Goal: Information Seeking & Learning: Learn about a topic

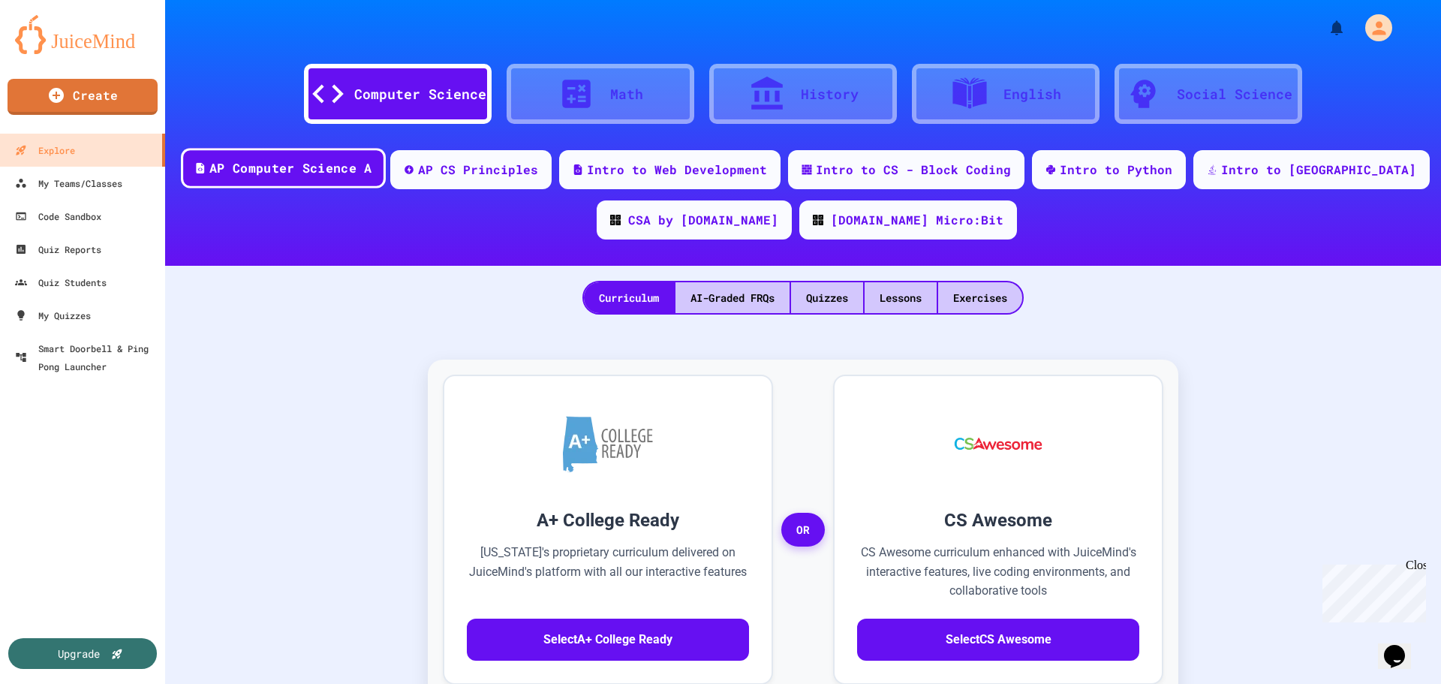
click at [386, 177] on div "AP Computer Science A" at bounding box center [283, 168] width 205 height 41
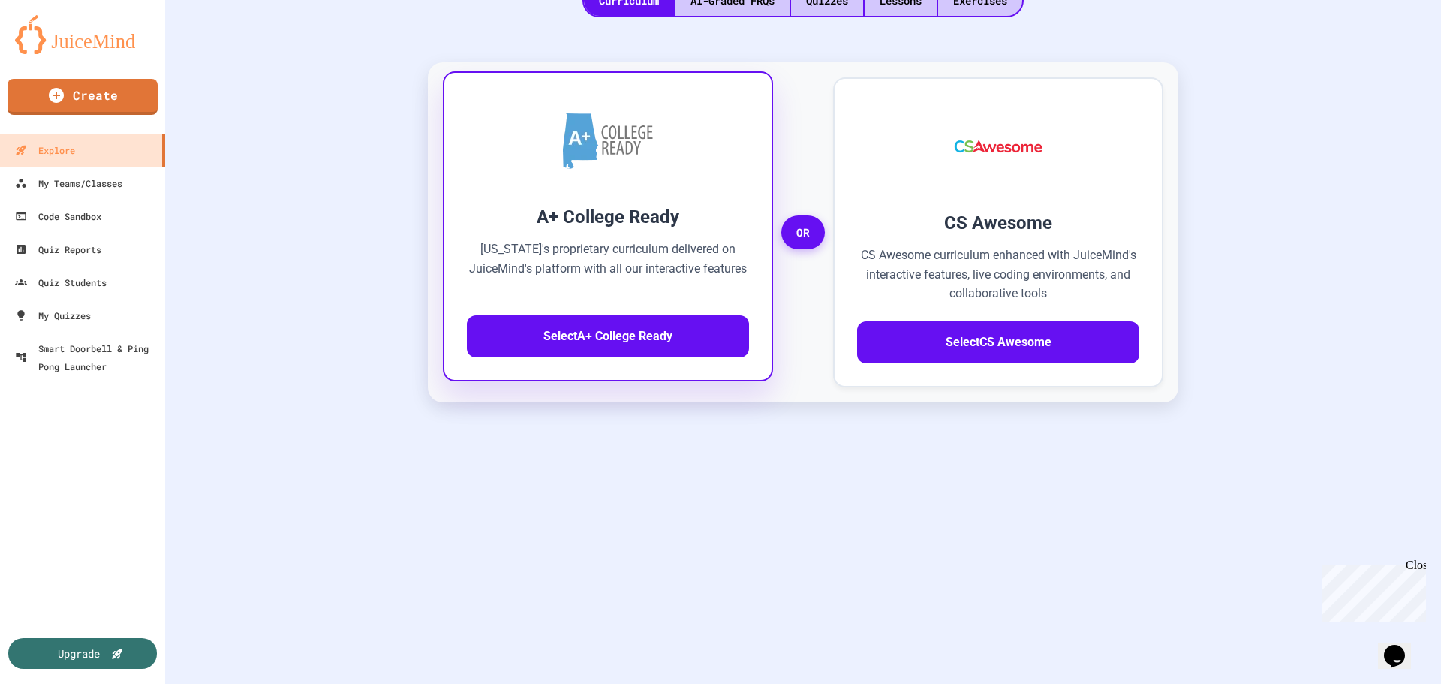
scroll to position [300, 0]
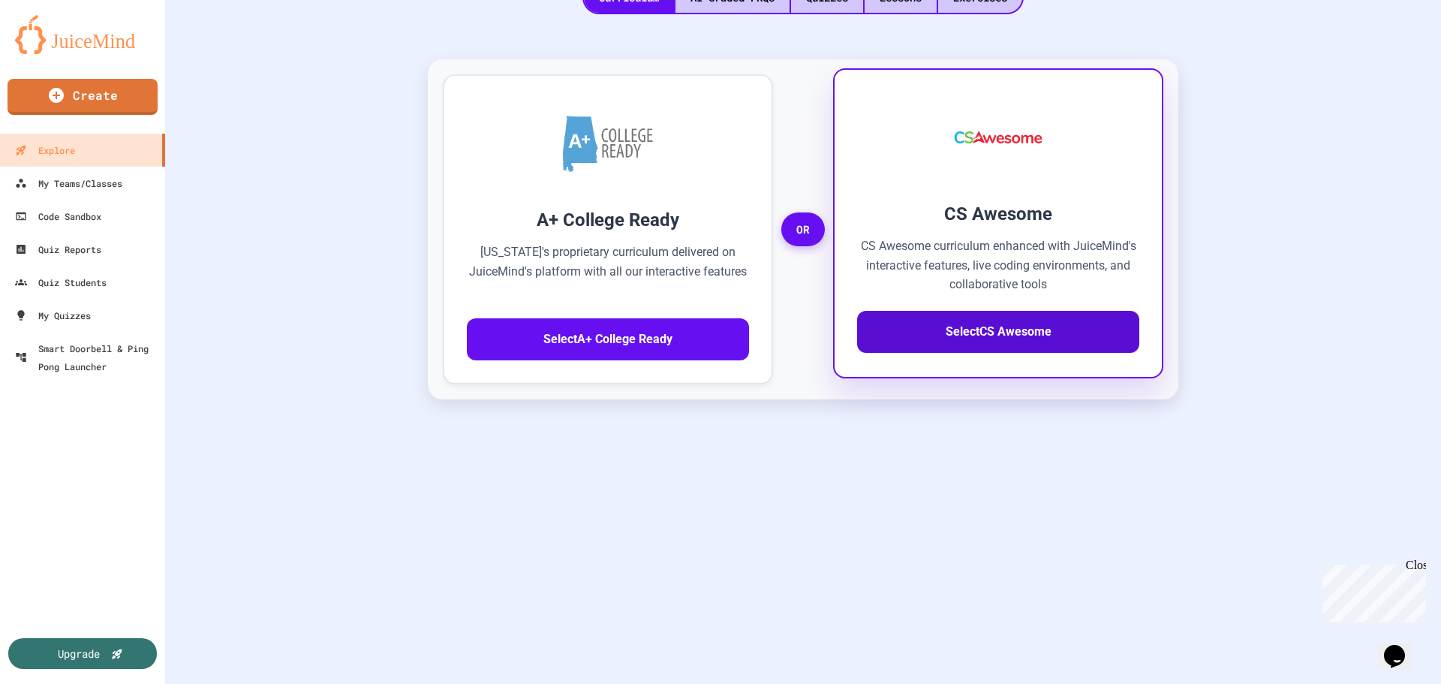
click at [962, 332] on button "Select CS Awesome" at bounding box center [998, 332] width 282 height 42
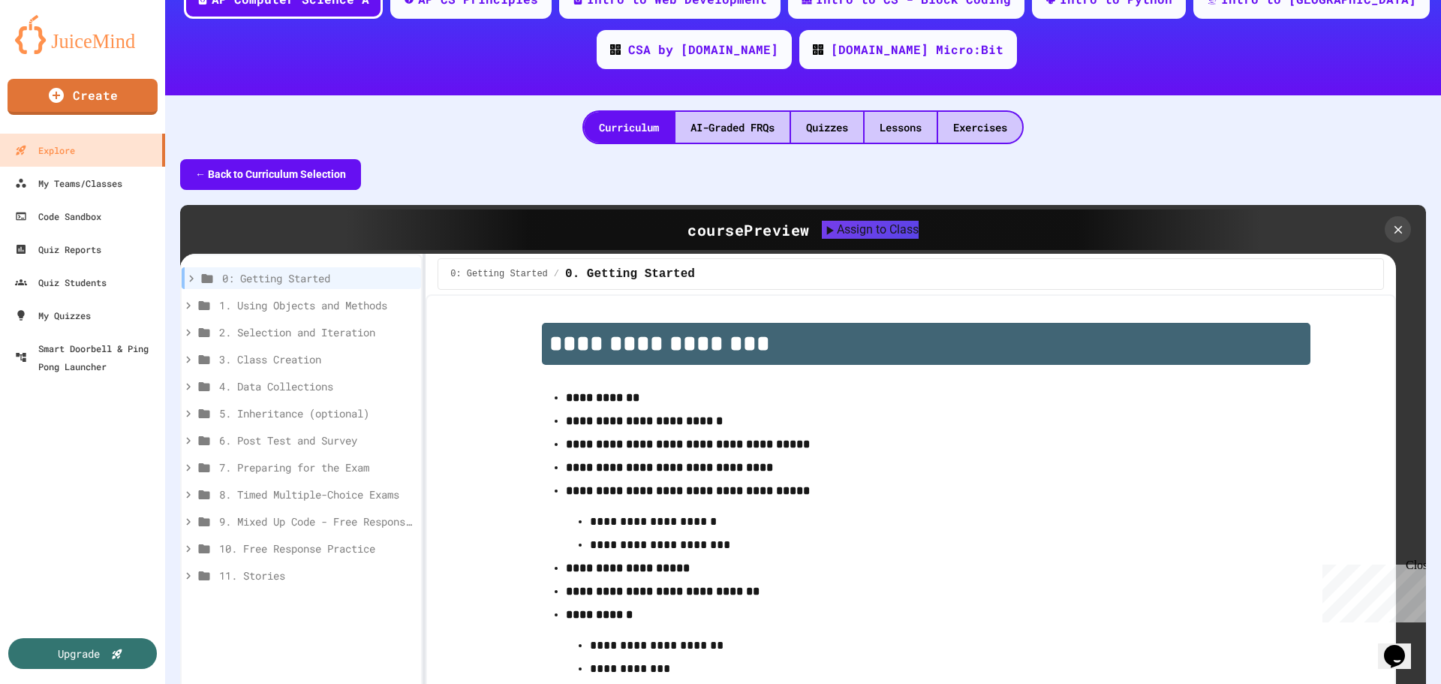
scroll to position [75, 0]
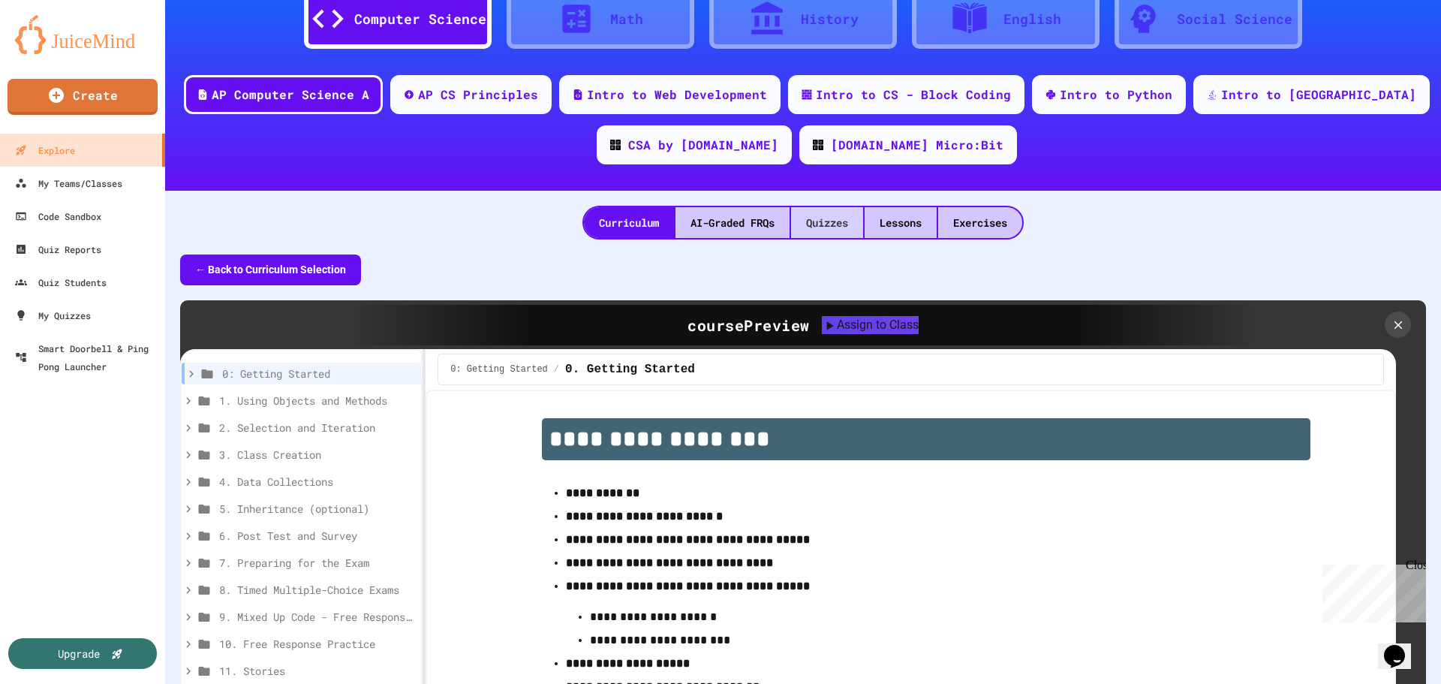
click at [822, 230] on div "Quizzes" at bounding box center [827, 222] width 72 height 31
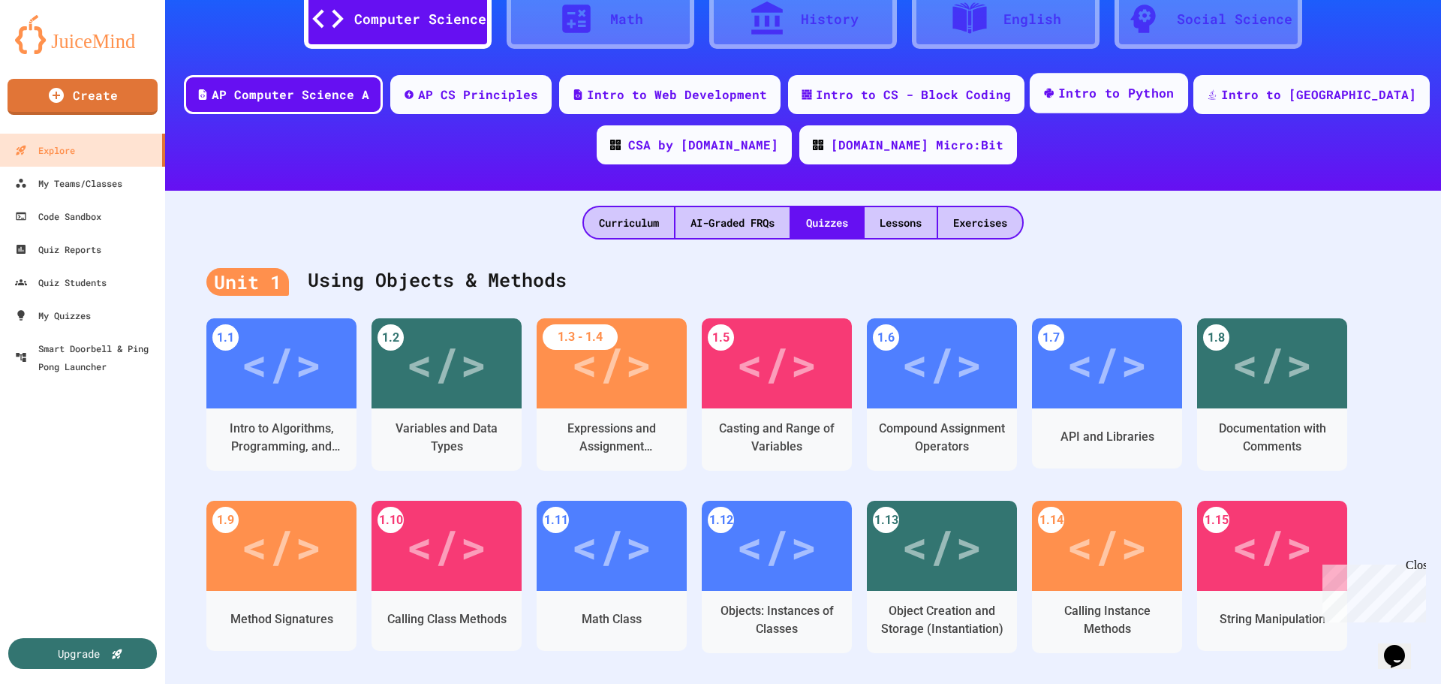
click at [1103, 104] on div "Intro to Python" at bounding box center [1109, 93] width 158 height 41
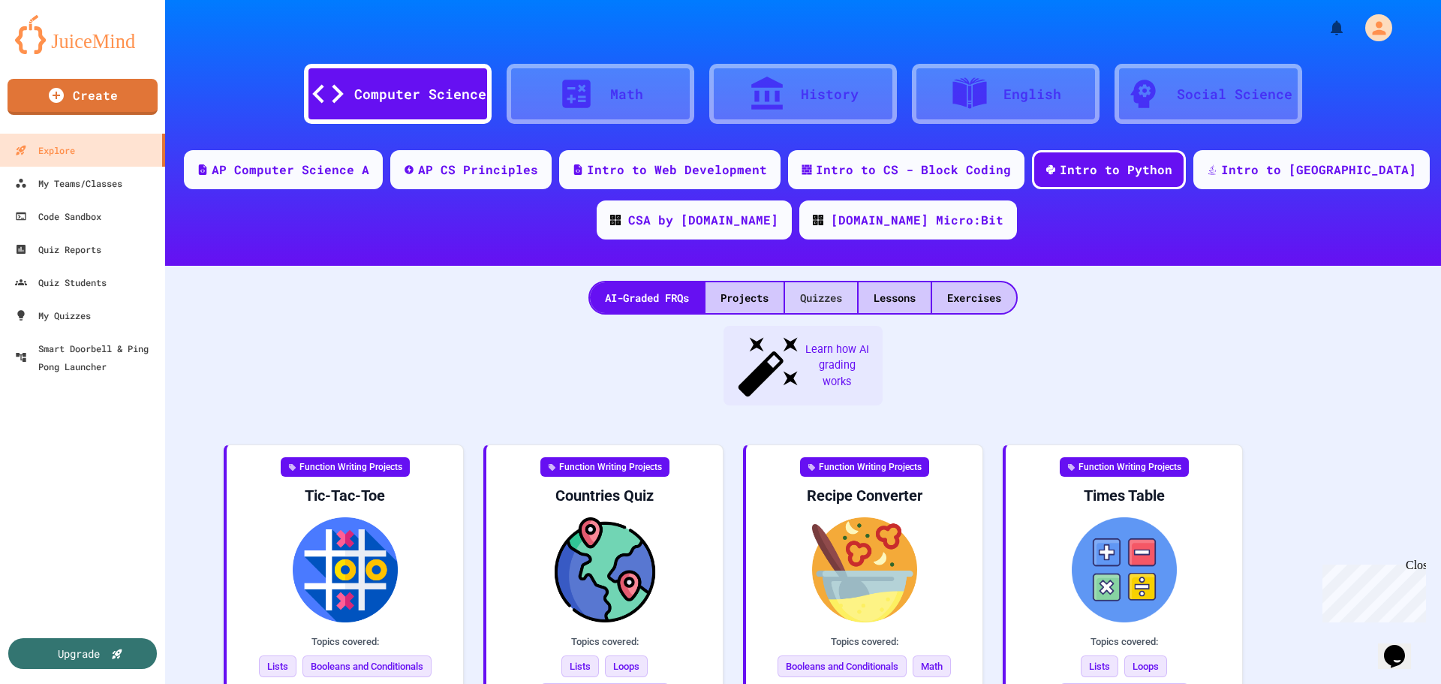
click at [808, 287] on div "Quizzes" at bounding box center [821, 297] width 72 height 31
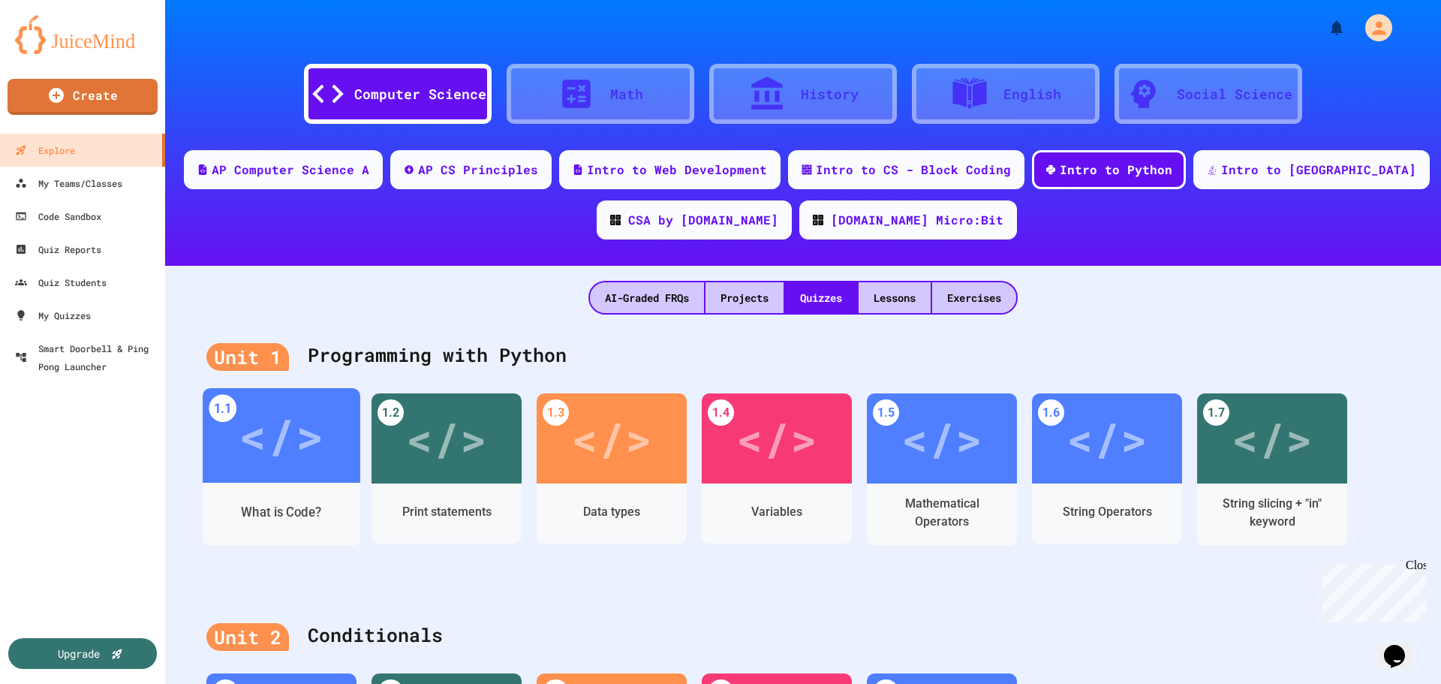
click at [291, 435] on div "</>" at bounding box center [281, 435] width 85 height 71
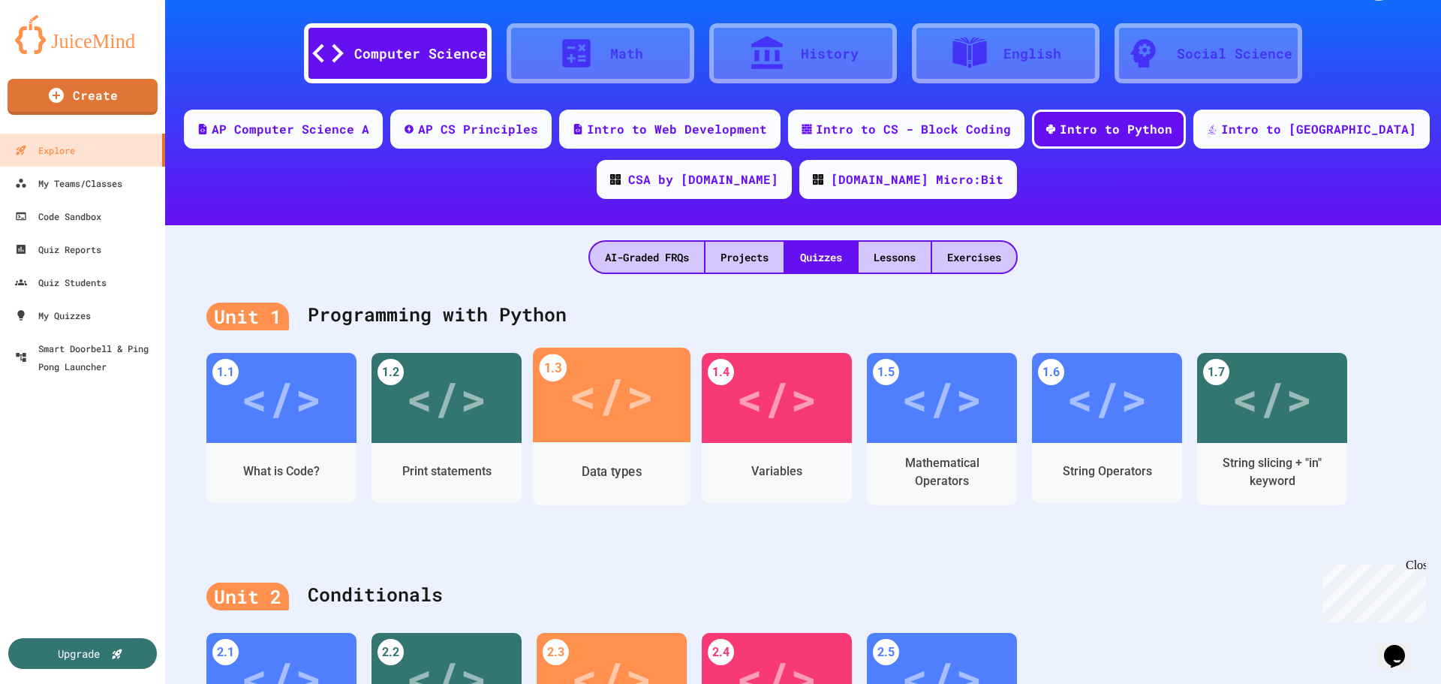
scroll to position [75, 0]
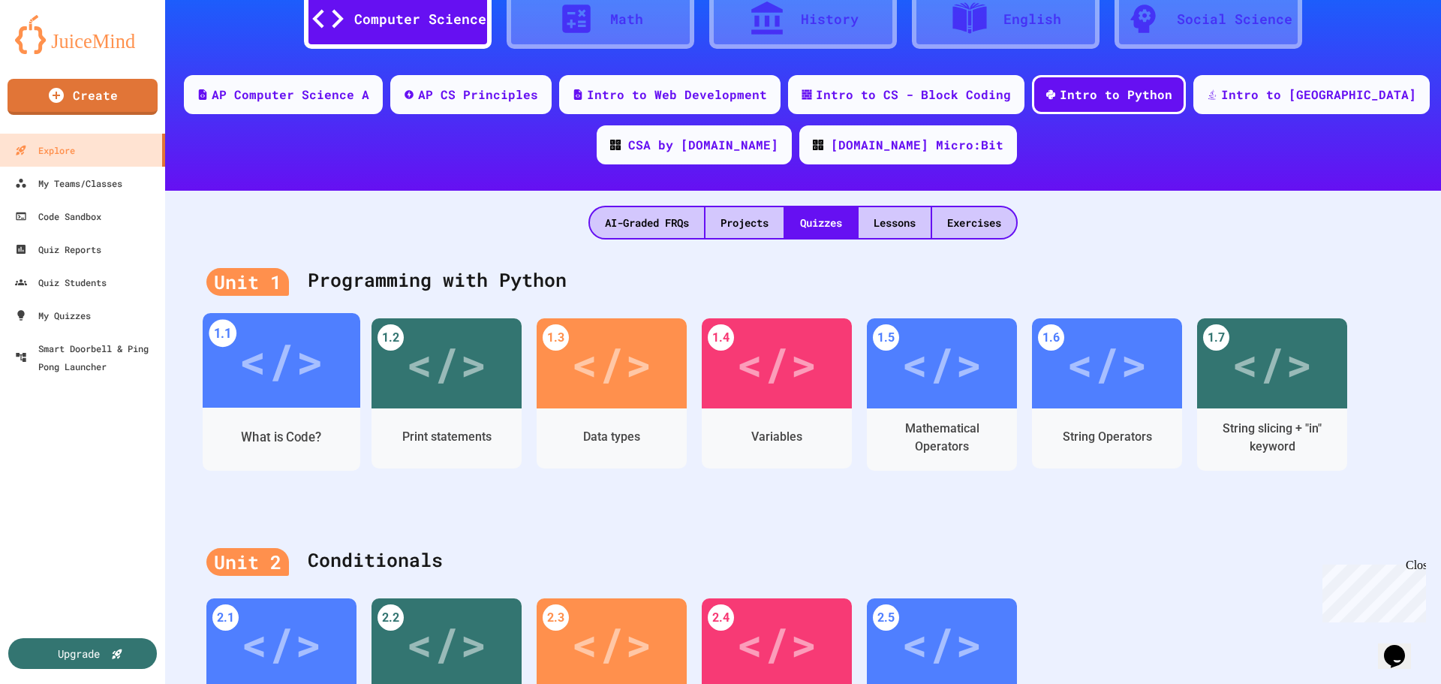
click at [253, 347] on div "</>" at bounding box center [281, 360] width 85 height 71
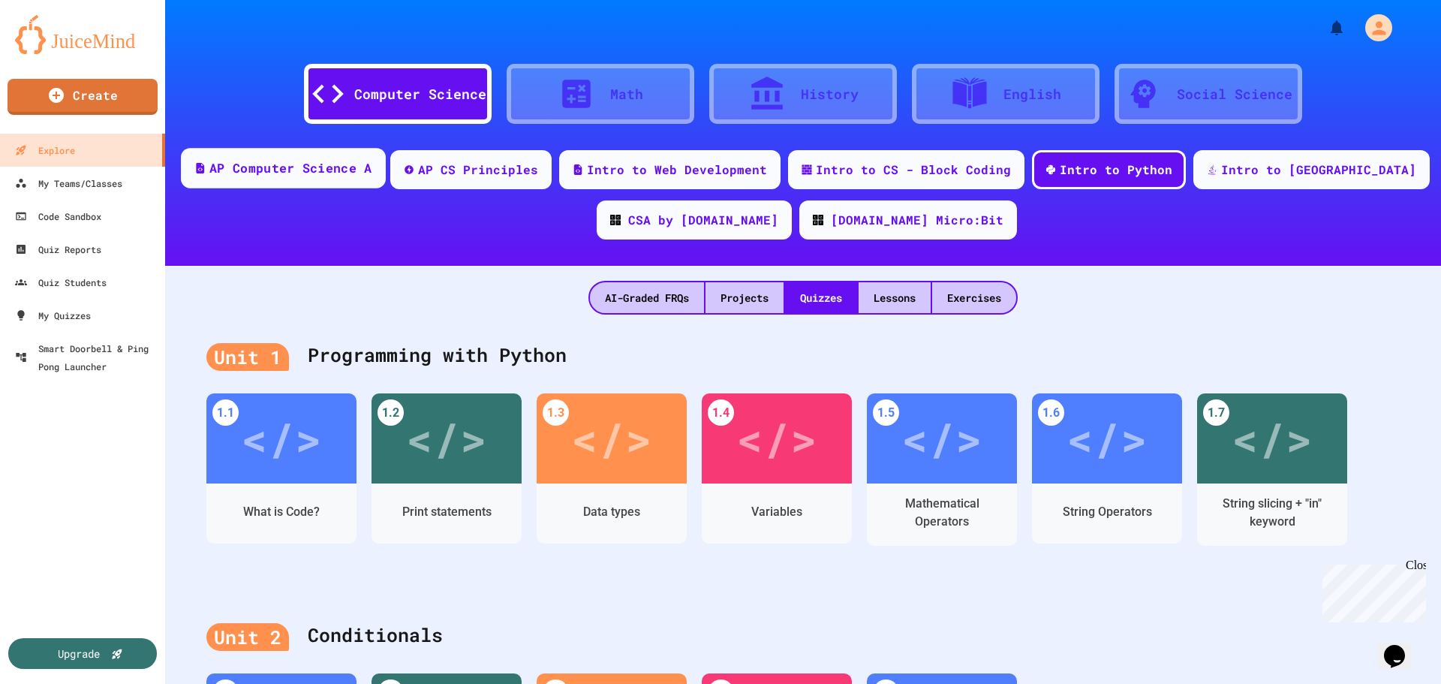
click at [346, 176] on div "AP Computer Science A" at bounding box center [290, 168] width 162 height 19
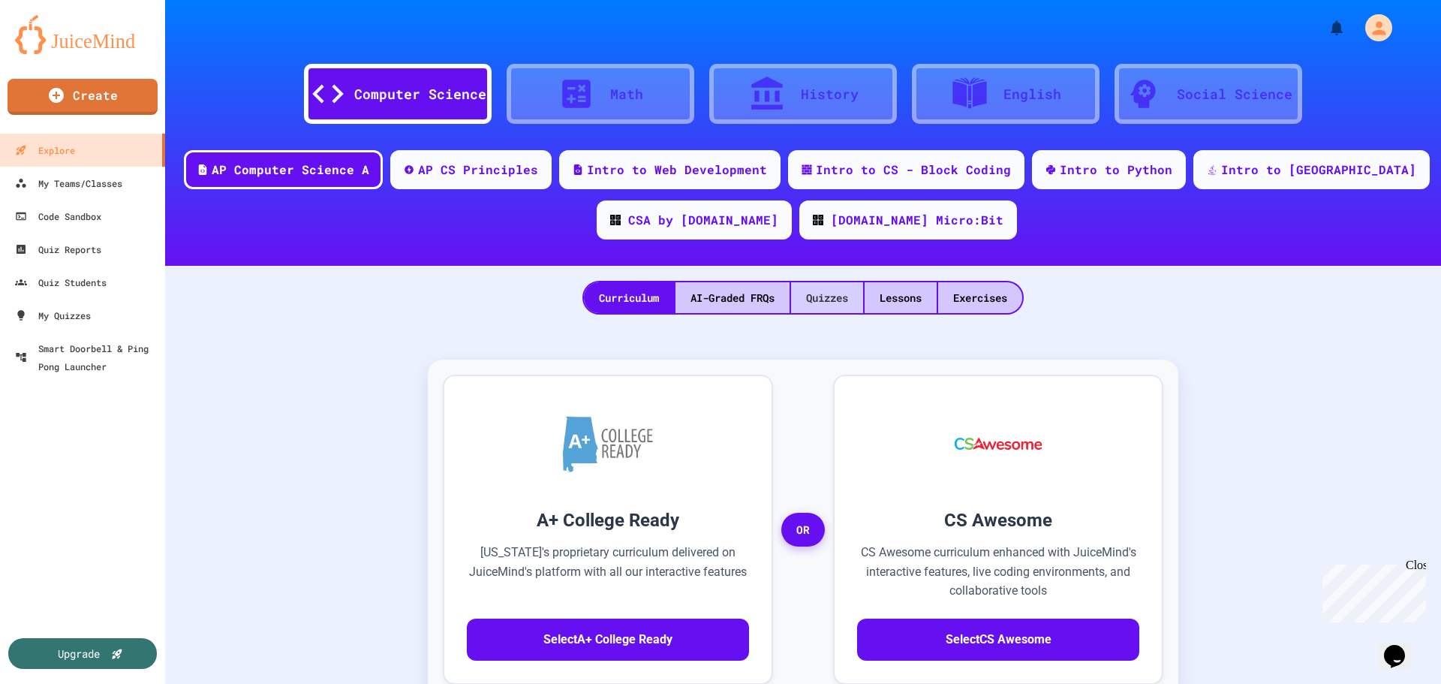
click at [813, 291] on div "Quizzes" at bounding box center [827, 297] width 72 height 31
